Goal: Task Accomplishment & Management: Manage account settings

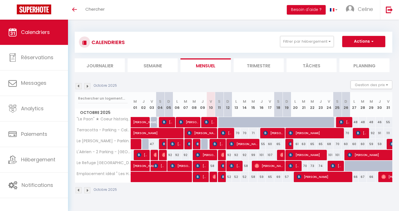
scroll to position [20, 0]
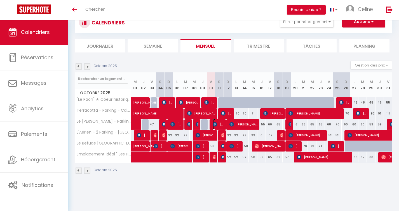
click at [219, 125] on span "[PERSON_NAME]" at bounding box center [218, 124] width 11 height 11
select select "OK"
select select "KO"
select select "0"
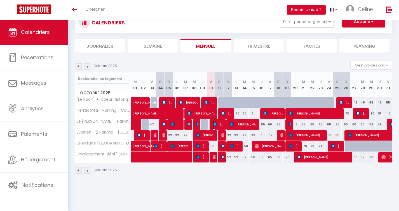
select select "1"
select select
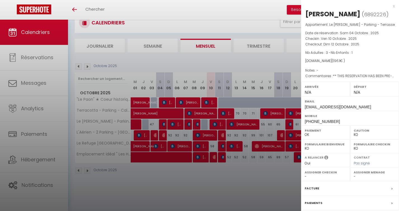
click at [254, 25] on div at bounding box center [199, 105] width 399 height 211
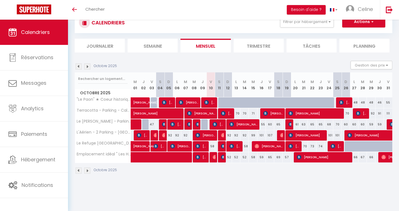
click at [241, 61] on div "Octobre 2025 Gestion des prix Nb Nuits minimum Règles Disponibilité" at bounding box center [234, 66] width 318 height 11
